Goal: Transaction & Acquisition: Purchase product/service

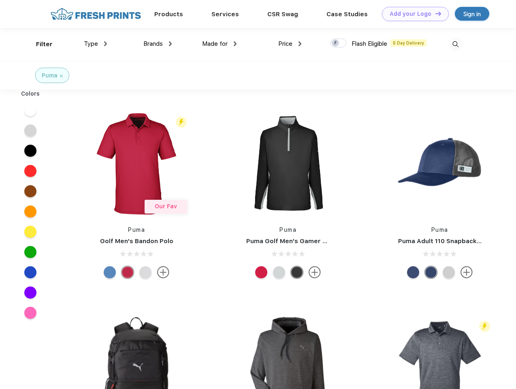
scroll to position [0, 0]
click at [412, 14] on link "Add your Logo Design Tool" at bounding box center [415, 14] width 67 height 14
click at [0, 0] on div "Design Tool" at bounding box center [0, 0] width 0 height 0
click at [434, 13] on link "Add your Logo Design Tool" at bounding box center [415, 14] width 67 height 14
click at [39, 44] on div "Filter" at bounding box center [44, 44] width 17 height 9
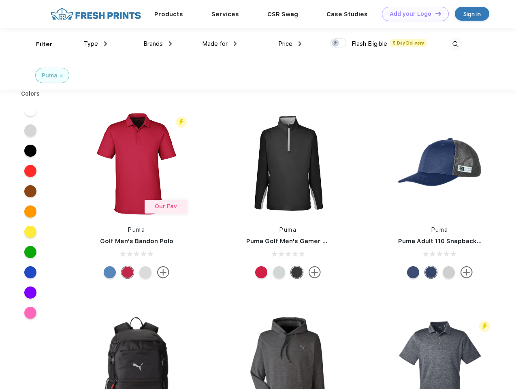
click at [96, 44] on span "Type" at bounding box center [91, 43] width 14 height 7
click at [157, 44] on span "Brands" at bounding box center [152, 43] width 19 height 7
click at [219, 44] on span "Made for" at bounding box center [215, 43] width 26 height 7
click at [290, 44] on span "Price" at bounding box center [285, 43] width 14 height 7
click at [338, 43] on div at bounding box center [338, 42] width 16 height 9
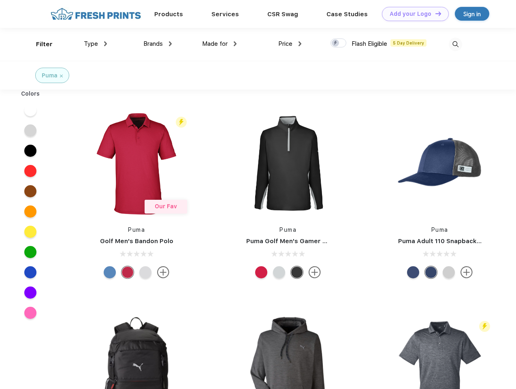
click at [336, 43] on input "checkbox" at bounding box center [332, 40] width 5 height 5
click at [455, 44] on img at bounding box center [454, 44] width 13 height 13
